Goal: Transaction & Acquisition: Purchase product/service

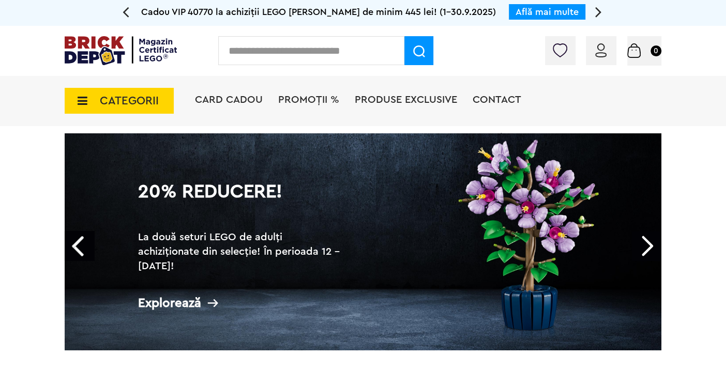
click at [85, 105] on icon at bounding box center [79, 100] width 16 height 11
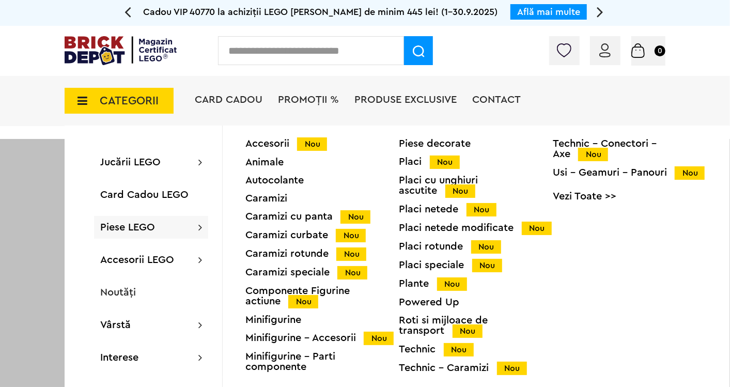
click at [152, 229] on span "Piese LEGO" at bounding box center [127, 227] width 55 height 10
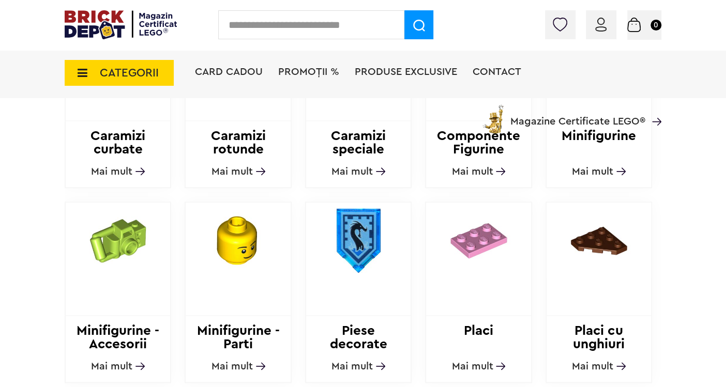
scroll to position [631, 0]
click at [251, 324] on h2 "Minifigurine - Parti componente" at bounding box center [238, 336] width 104 height 27
click at [247, 336] on h2 "Minifigurine - Parti componente" at bounding box center [238, 336] width 104 height 27
click at [240, 247] on img at bounding box center [238, 240] width 104 height 76
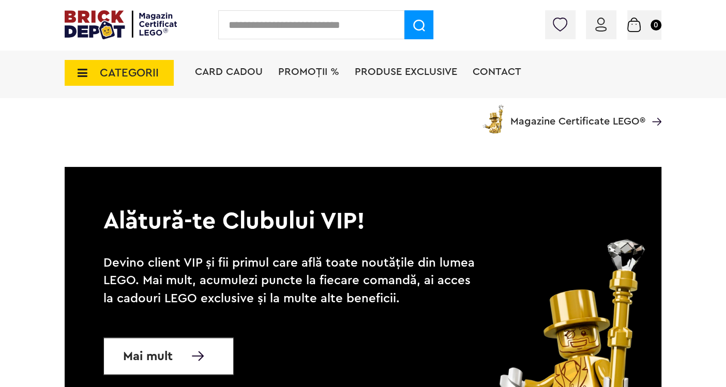
scroll to position [3528, 0]
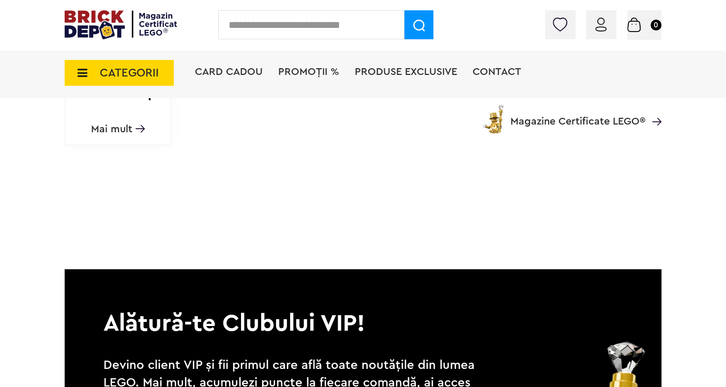
scroll to position [1320, 0]
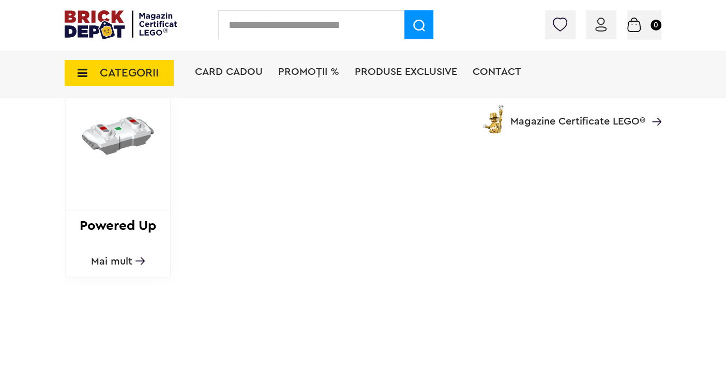
click at [131, 224] on h2 "Powered Up" at bounding box center [118, 232] width 104 height 27
click at [116, 259] on span "Mai mult" at bounding box center [111, 261] width 41 height 10
